Goal: Information Seeking & Learning: Learn about a topic

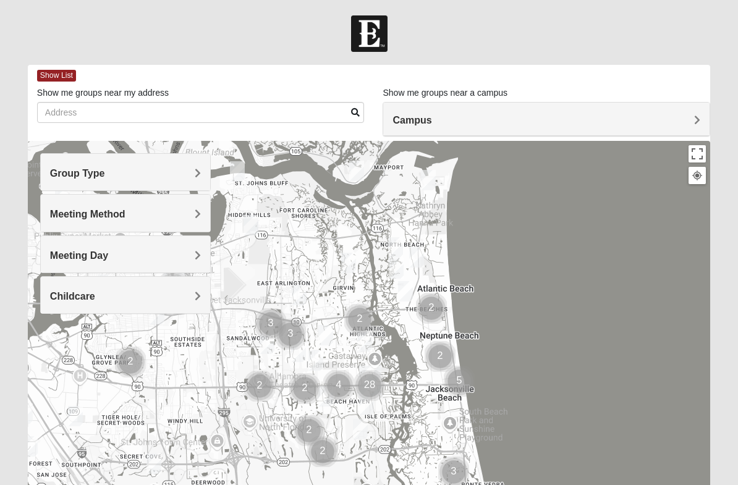
click at [206, 169] on div "Group Type" at bounding box center [125, 172] width 169 height 36
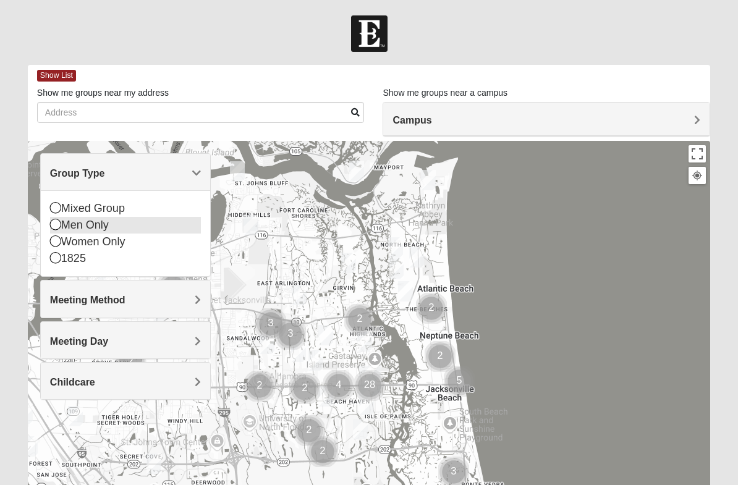
click at [60, 223] on icon at bounding box center [55, 224] width 11 height 11
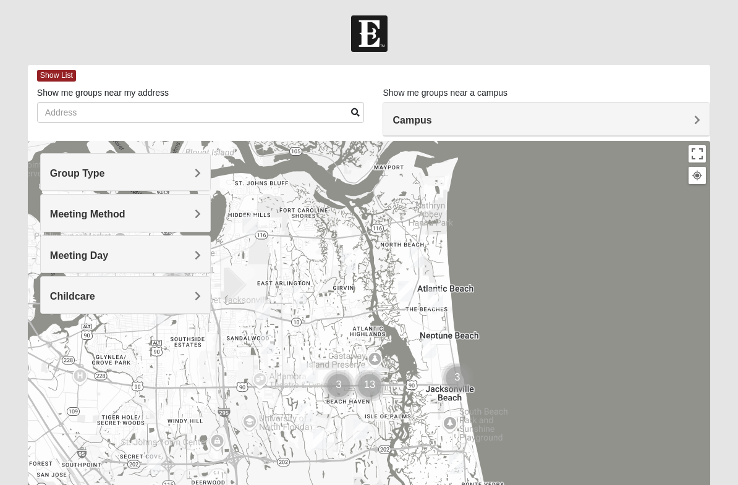
click at [201, 212] on div "Meeting Method" at bounding box center [125, 213] width 169 height 36
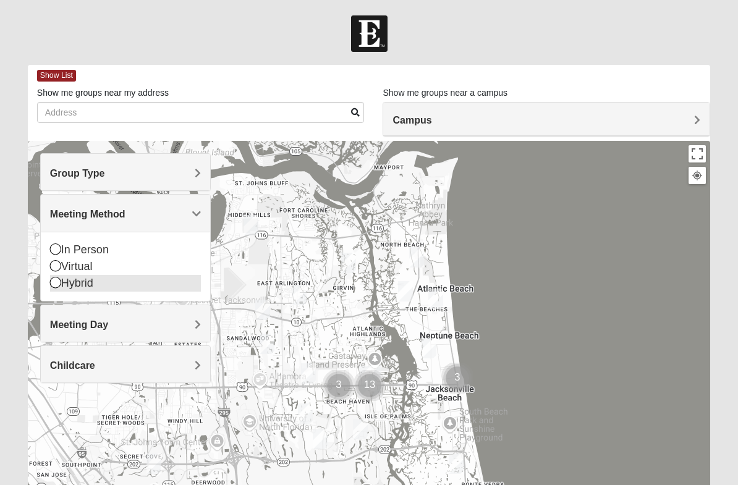
click at [58, 281] on icon at bounding box center [55, 282] width 11 height 11
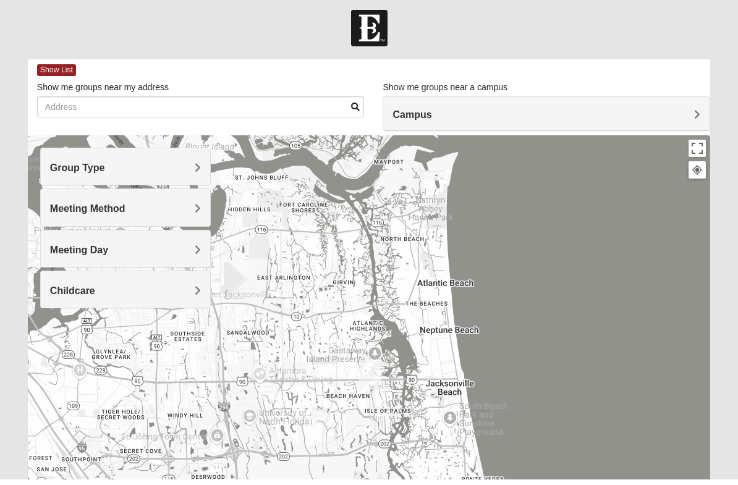
click at [108, 250] on span "Meeting Day" at bounding box center [79, 255] width 58 height 11
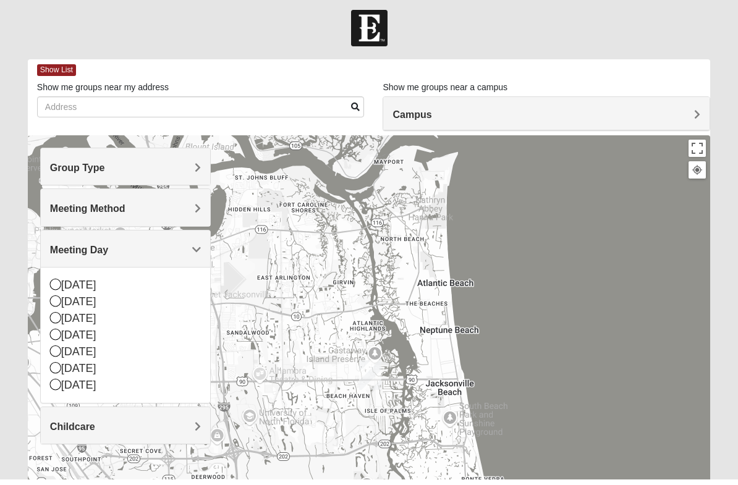
click at [108, 250] on span "Meeting Day" at bounding box center [79, 255] width 58 height 11
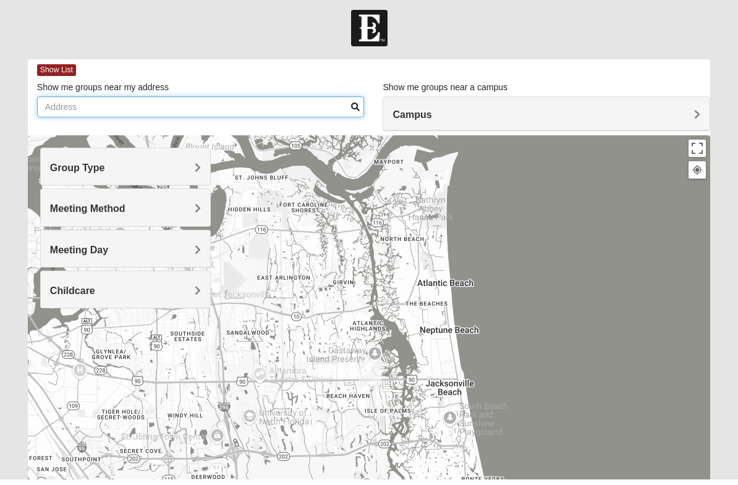
click at [169, 102] on input "Show me groups near my address" at bounding box center [201, 112] width 328 height 21
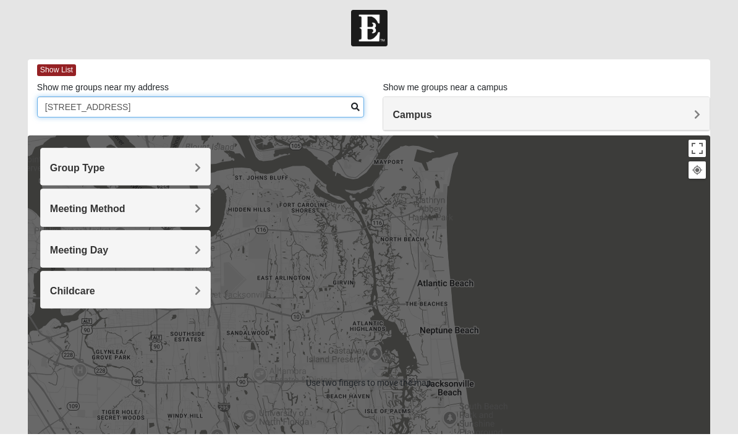
type input "[STREET_ADDRESS]"
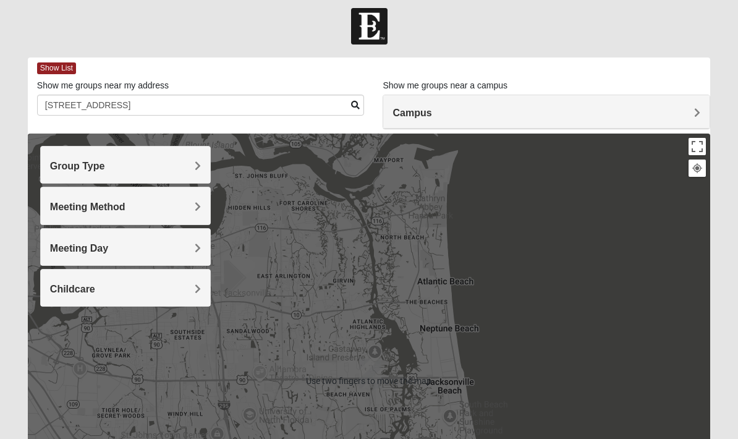
scroll to position [6, 0]
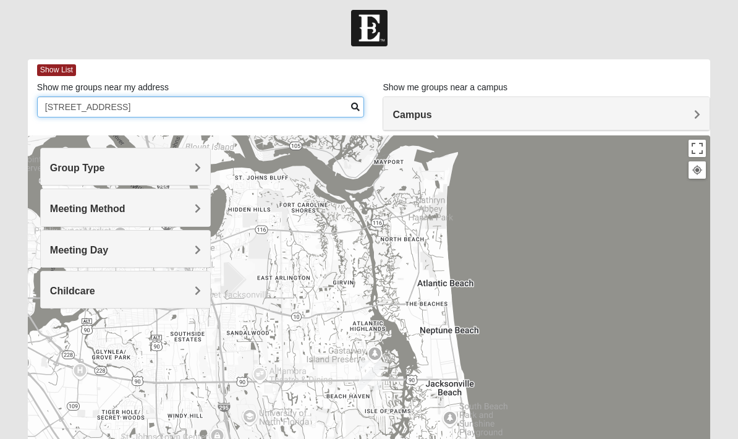
click at [351, 105] on input "[STREET_ADDRESS]" at bounding box center [201, 106] width 328 height 21
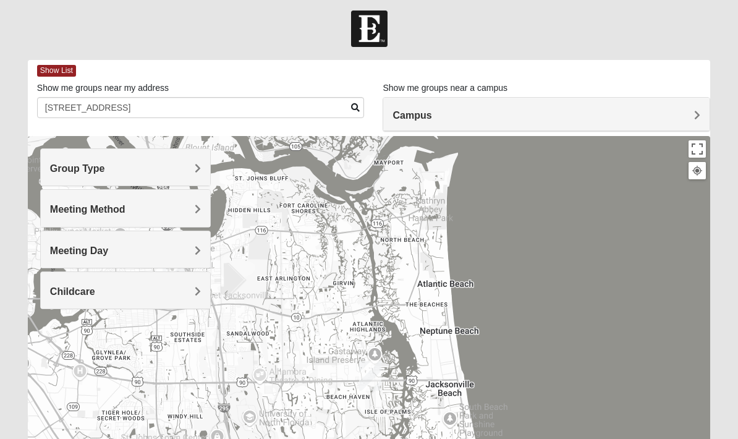
click at [189, 166] on h4 "Group Type" at bounding box center [125, 169] width 151 height 12
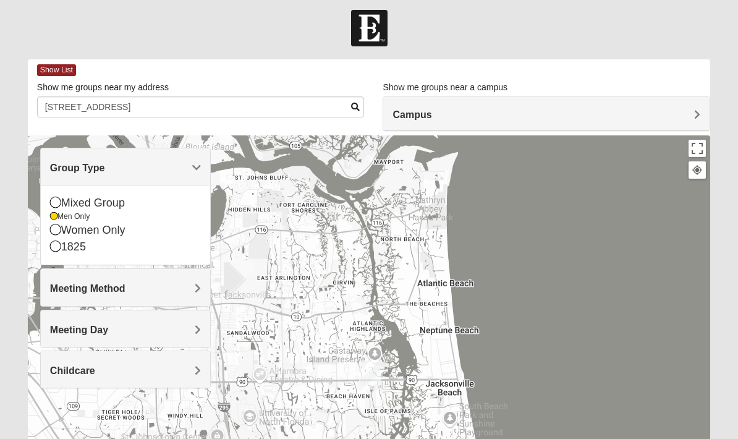
click at [105, 168] on span "Group Type" at bounding box center [77, 168] width 55 height 11
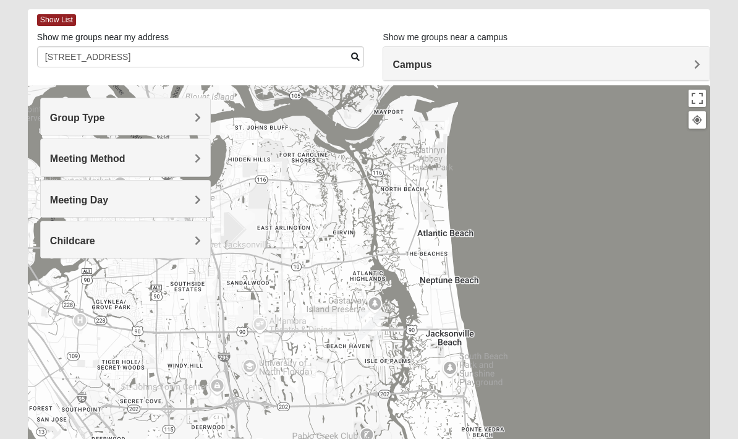
scroll to position [0, 0]
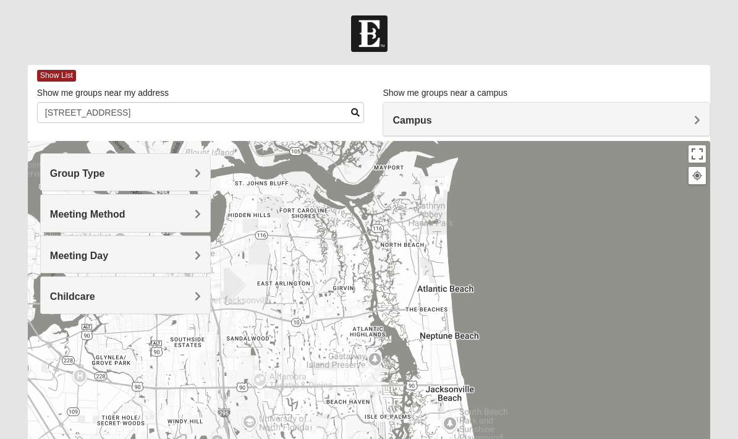
click at [702, 122] on div "Campus" at bounding box center [546, 119] width 327 height 33
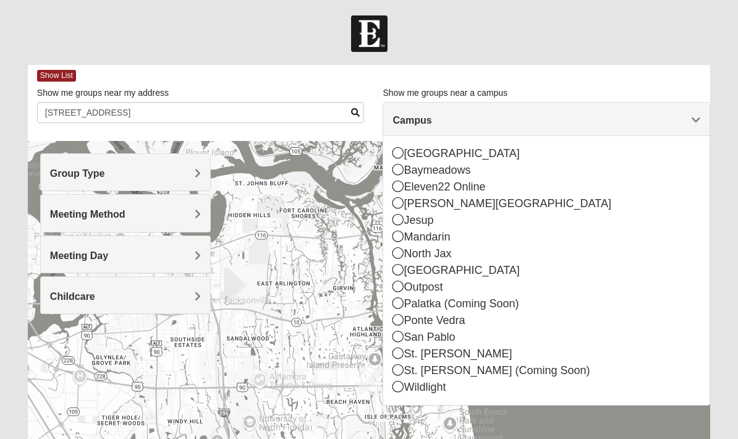
click at [719, 56] on form "Log In Find A Group Error Show List Loading Groups" at bounding box center [369, 347] width 738 height 665
click at [699, 70] on div "Show List" at bounding box center [373, 76] width 673 height 22
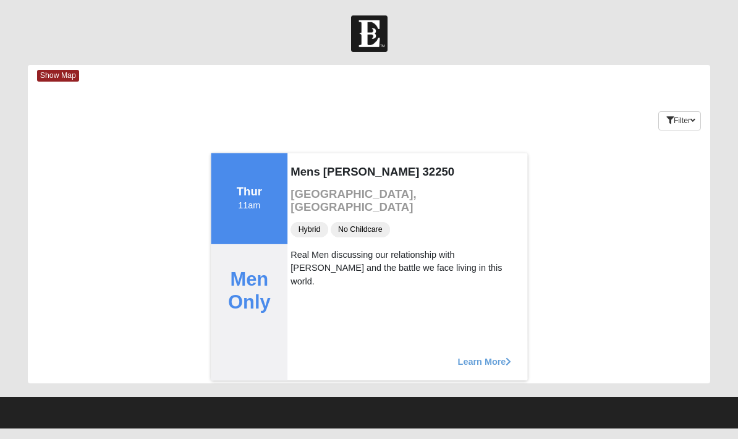
click at [492, 355] on span "Learn More" at bounding box center [485, 355] width 54 height 0
